Goal: Register for event/course

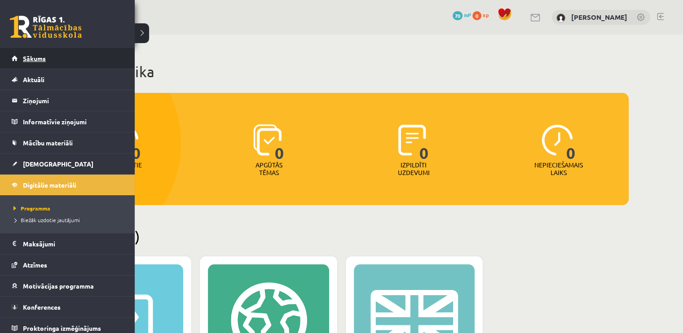
click at [25, 57] on span "Sākums" at bounding box center [34, 58] width 23 height 8
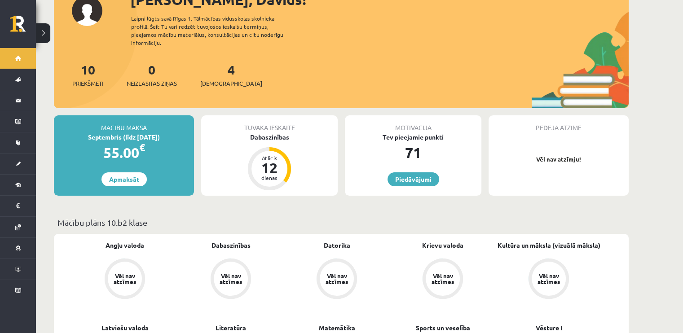
scroll to position [90, 0]
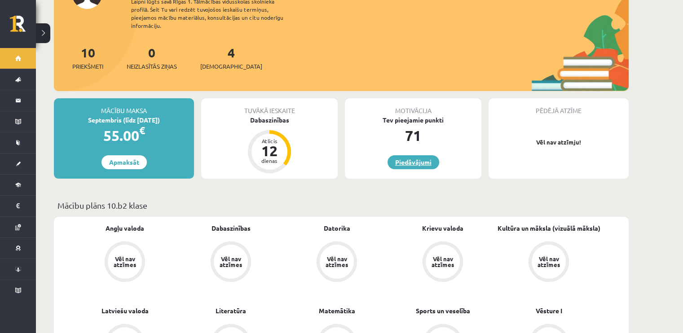
click at [403, 160] on link "Piedāvājumi" at bounding box center [414, 162] width 52 height 14
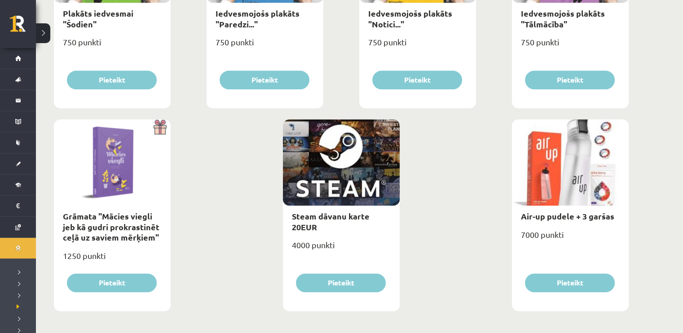
scroll to position [1047, 0]
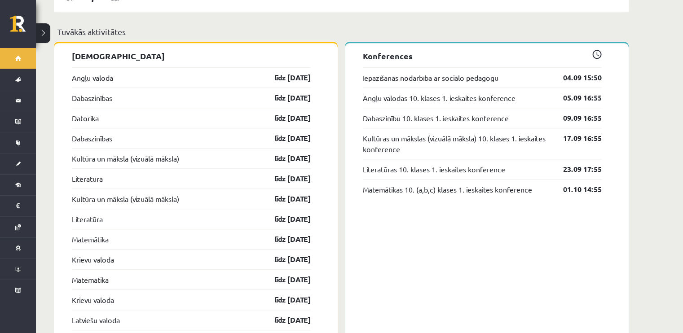
scroll to position [539, 0]
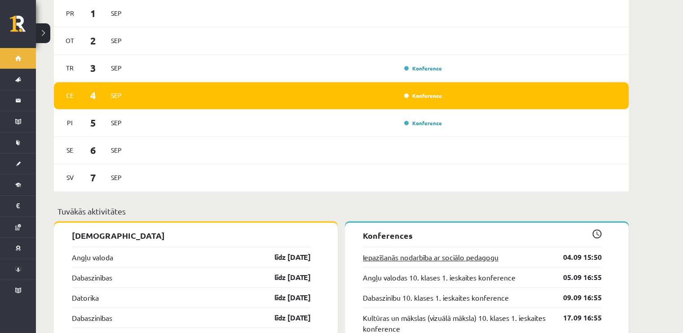
click at [390, 252] on link "Iepazīšanās nodarbība ar sociālo pedagogu" at bounding box center [431, 257] width 136 height 11
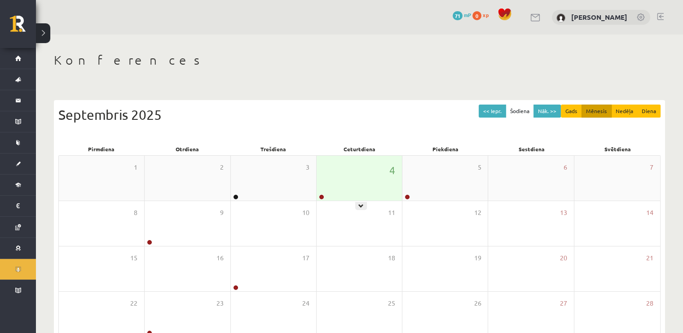
click at [360, 195] on div "4" at bounding box center [359, 178] width 85 height 45
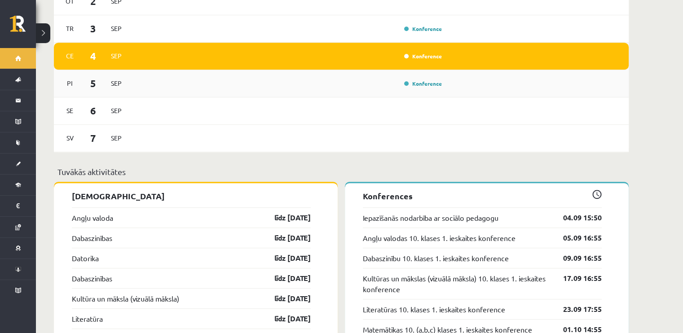
scroll to position [584, 0]
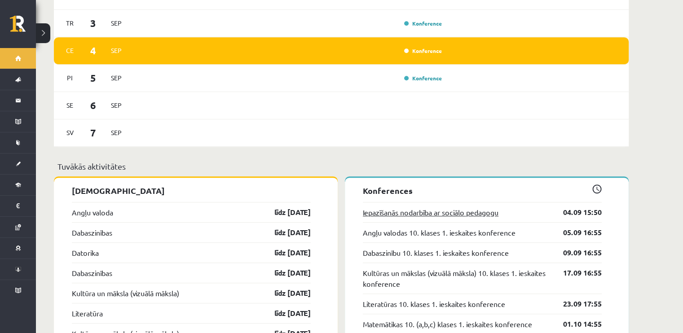
click at [397, 207] on link "Iepazīšanās nodarbība ar sociālo pedagogu" at bounding box center [431, 212] width 136 height 11
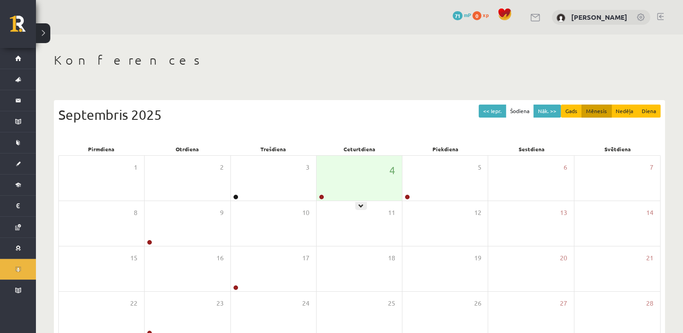
click at [346, 181] on div "4" at bounding box center [359, 178] width 85 height 45
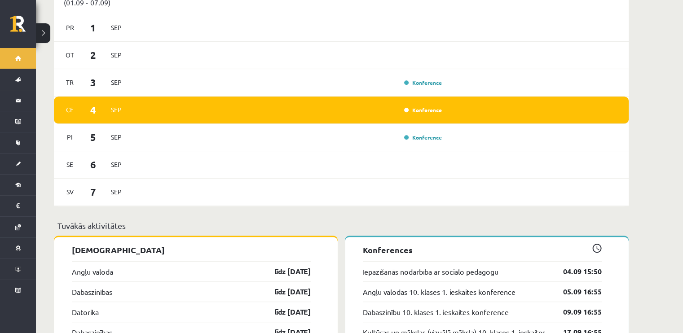
scroll to position [539, 0]
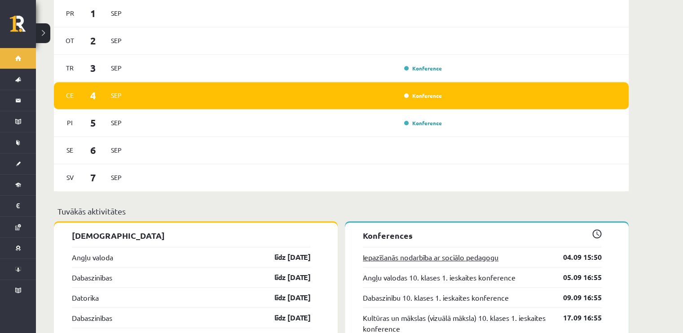
click at [463, 252] on link "Iepazīšanās nodarbība ar sociālo pedagogu" at bounding box center [431, 257] width 136 height 11
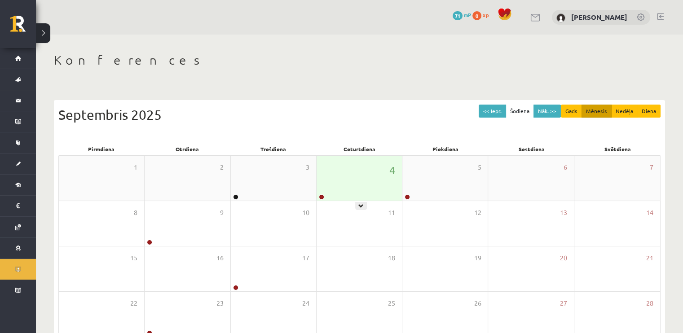
click at [386, 177] on div "4" at bounding box center [359, 178] width 85 height 45
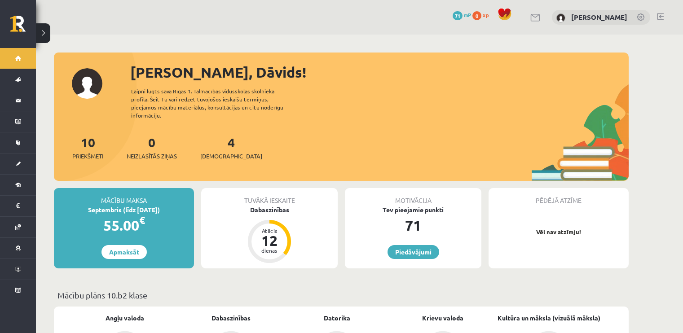
scroll to position [584, 0]
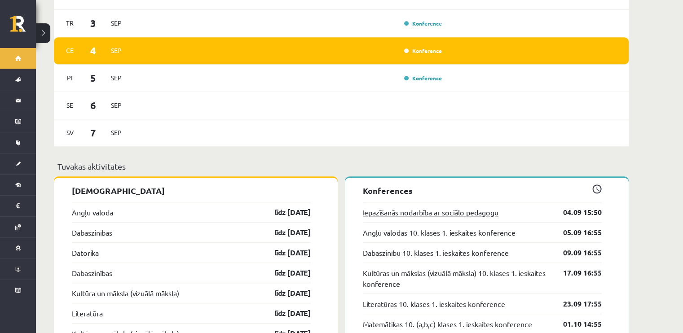
click at [398, 210] on link "Iepazīšanās nodarbība ar sociālo pedagogu" at bounding box center [431, 212] width 136 height 11
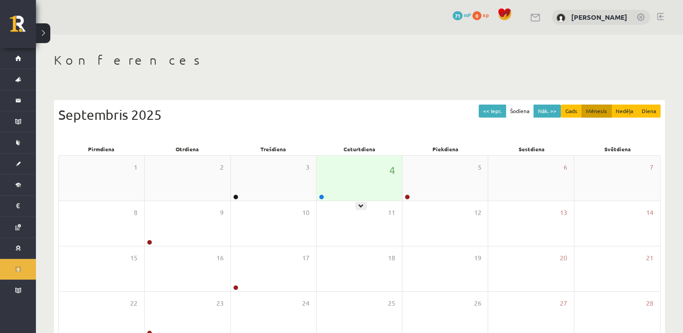
click at [350, 192] on div "4" at bounding box center [359, 178] width 85 height 45
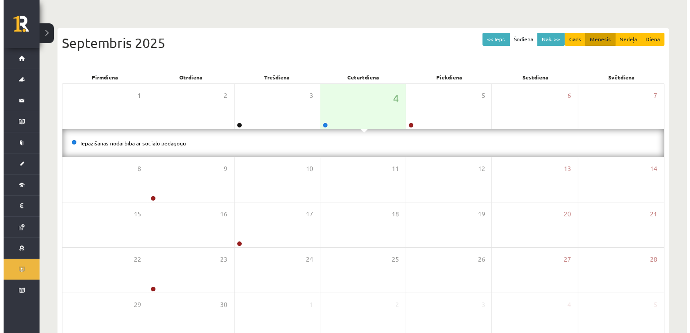
scroll to position [123, 0]
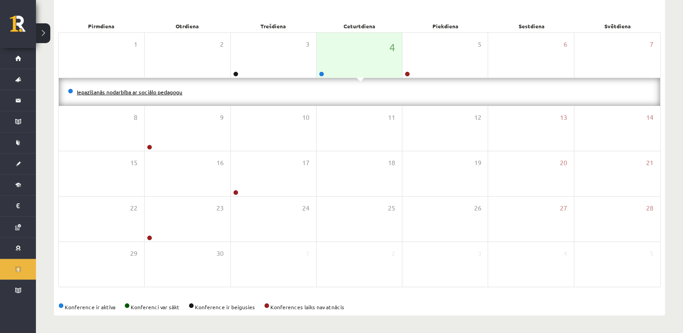
click at [121, 91] on link "Iepazīšanās nodarbība ar sociālo pedagogu" at bounding box center [130, 91] width 106 height 7
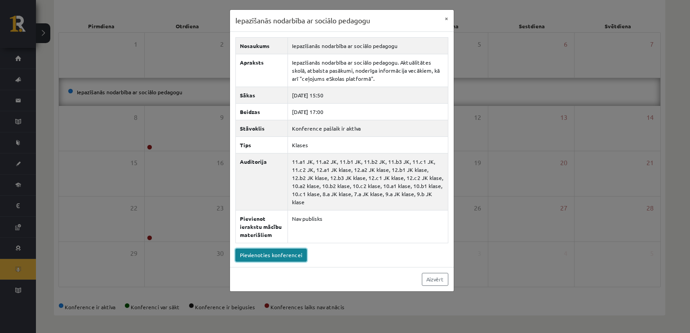
click at [268, 249] on link "Pievienoties konferencei" at bounding box center [270, 255] width 71 height 13
